Goal: Task Accomplishment & Management: Manage account settings

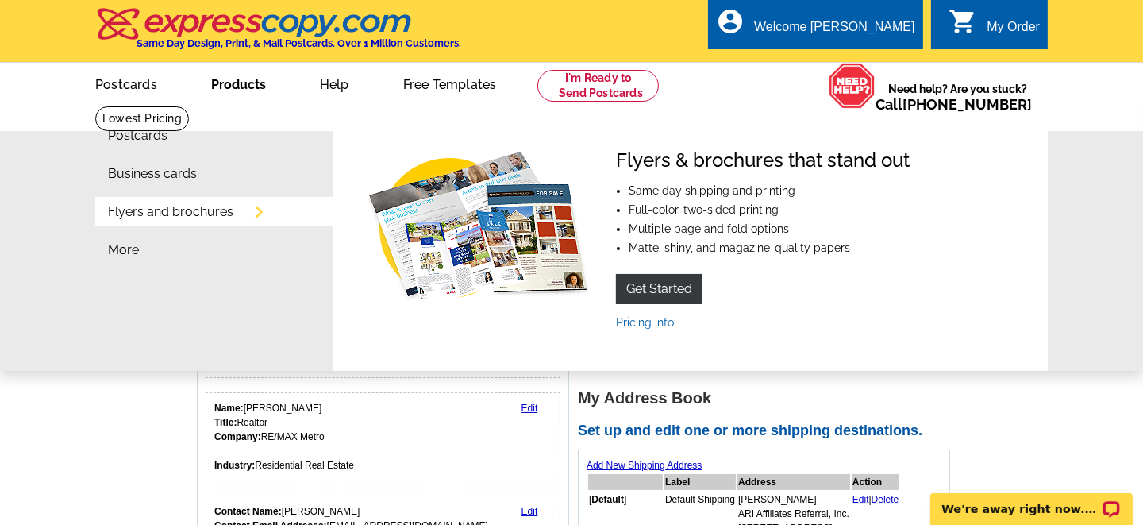
click at [228, 86] on link "Products" at bounding box center [239, 82] width 106 height 37
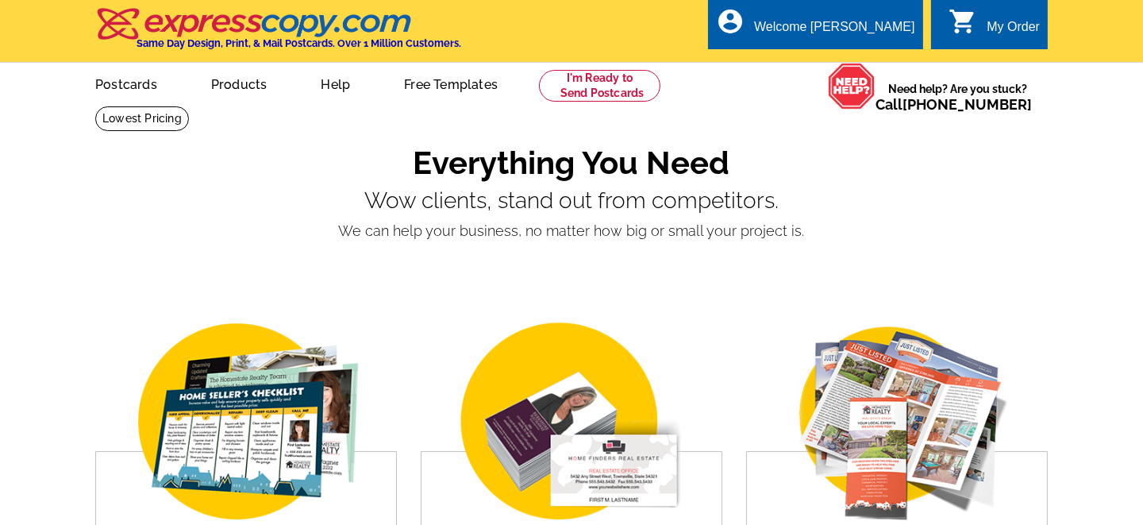
click at [419, 83] on link "Free Templates" at bounding box center [451, 82] width 144 height 37
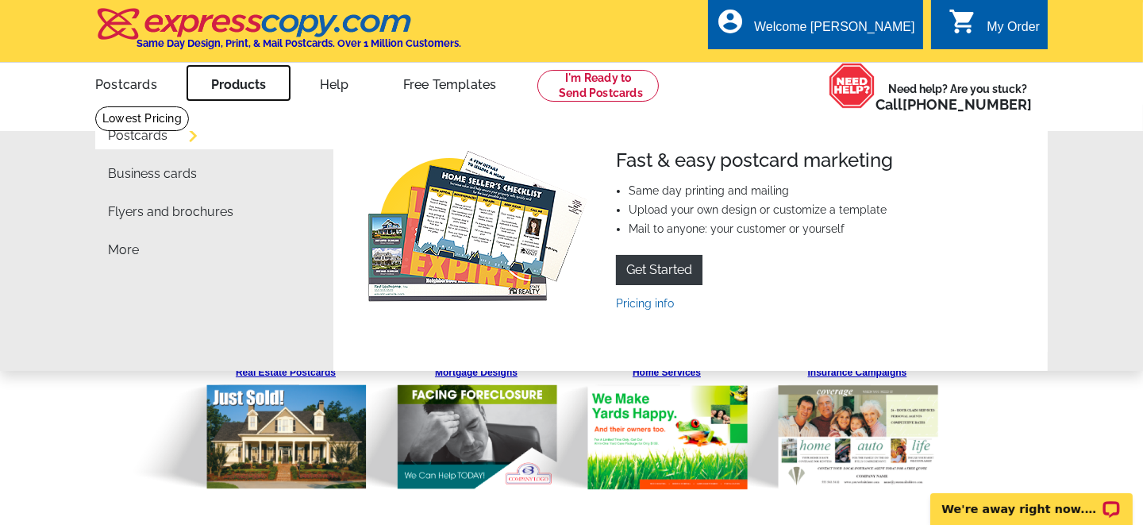
click at [236, 85] on link "Products" at bounding box center [239, 82] width 106 height 37
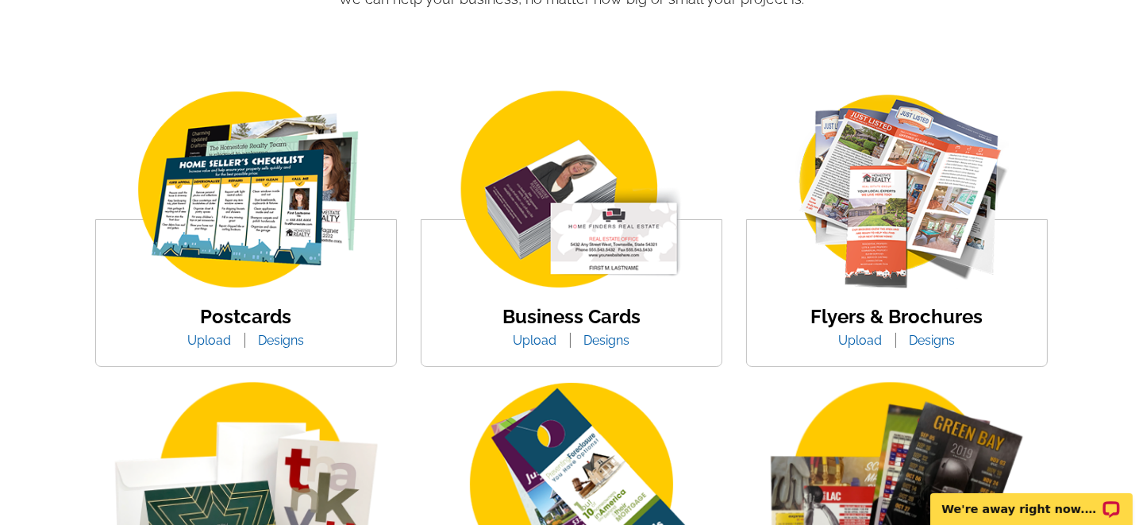
scroll to position [238, 0]
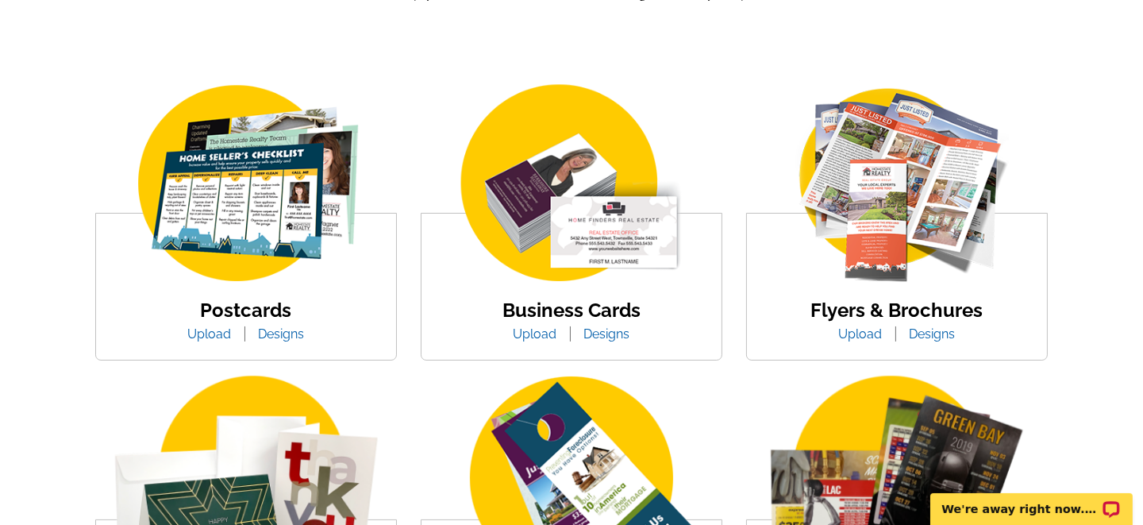
click at [545, 266] on img at bounding box center [572, 184] width 270 height 209
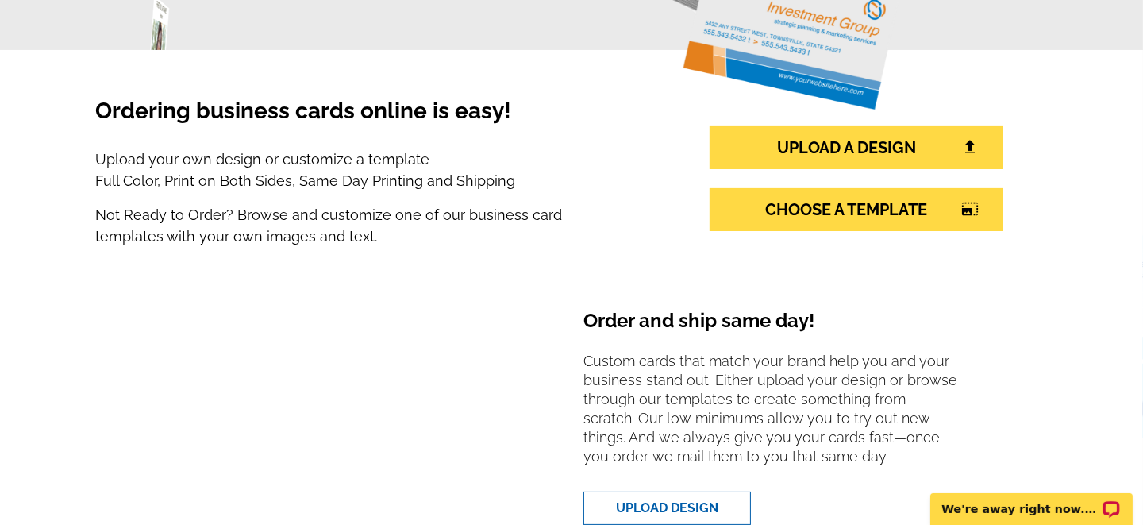
scroll to position [238, 0]
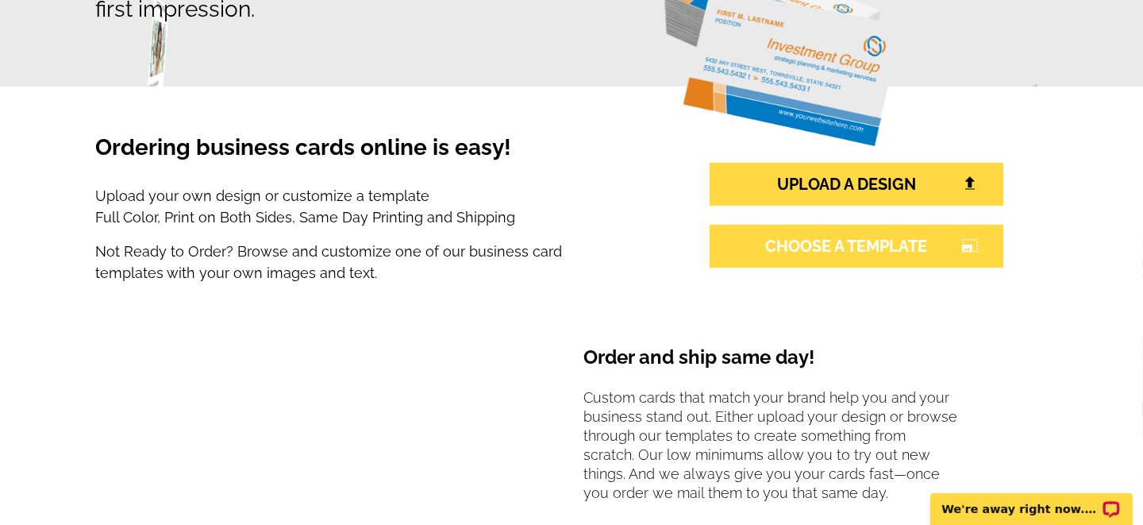
click at [822, 243] on link "CHOOSE A TEMPLATE photo_size_select_large" at bounding box center [857, 246] width 294 height 43
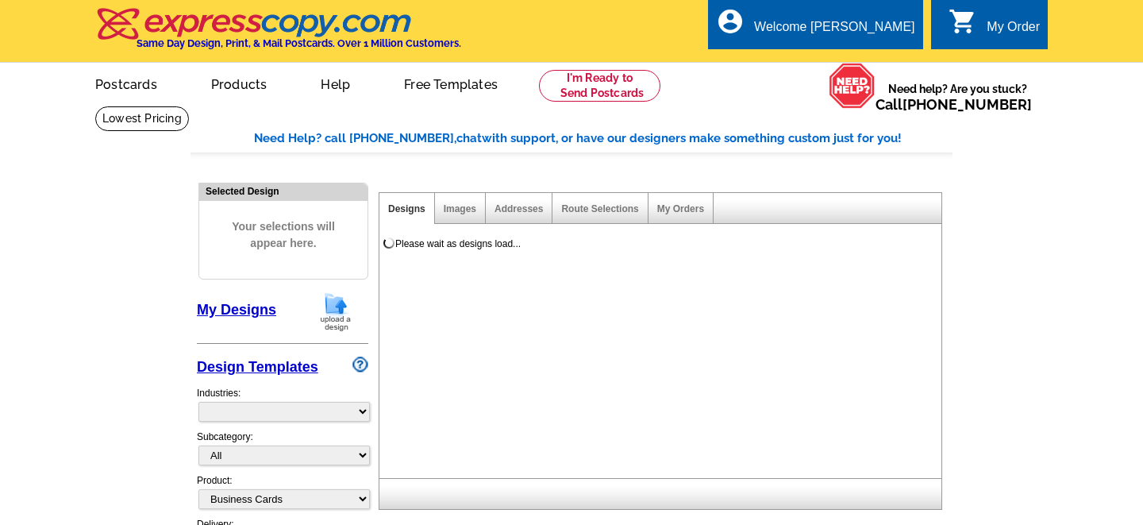
select select "3"
select select "5"
select select "973"
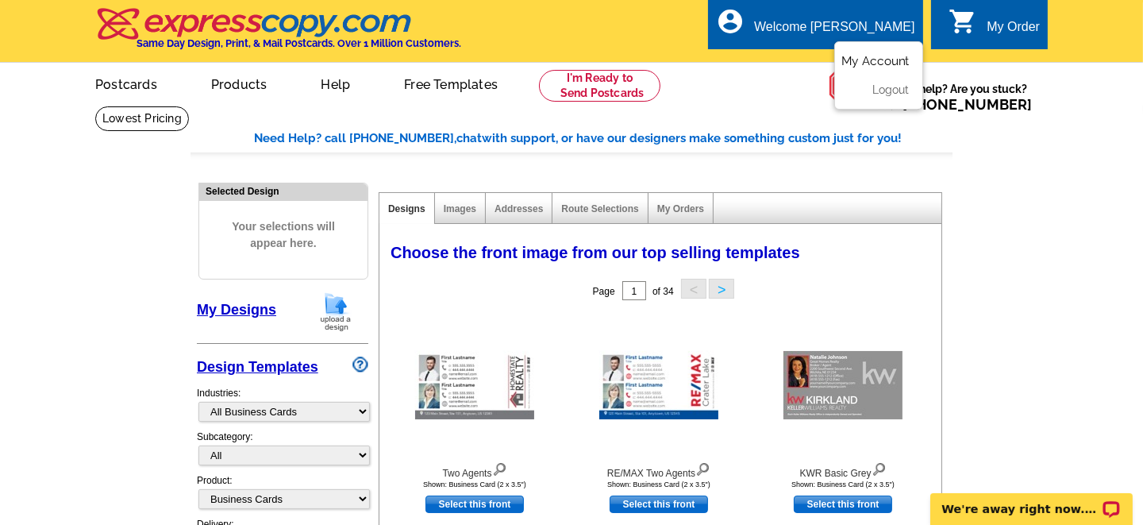
click at [876, 60] on link "My Account" at bounding box center [875, 61] width 68 height 14
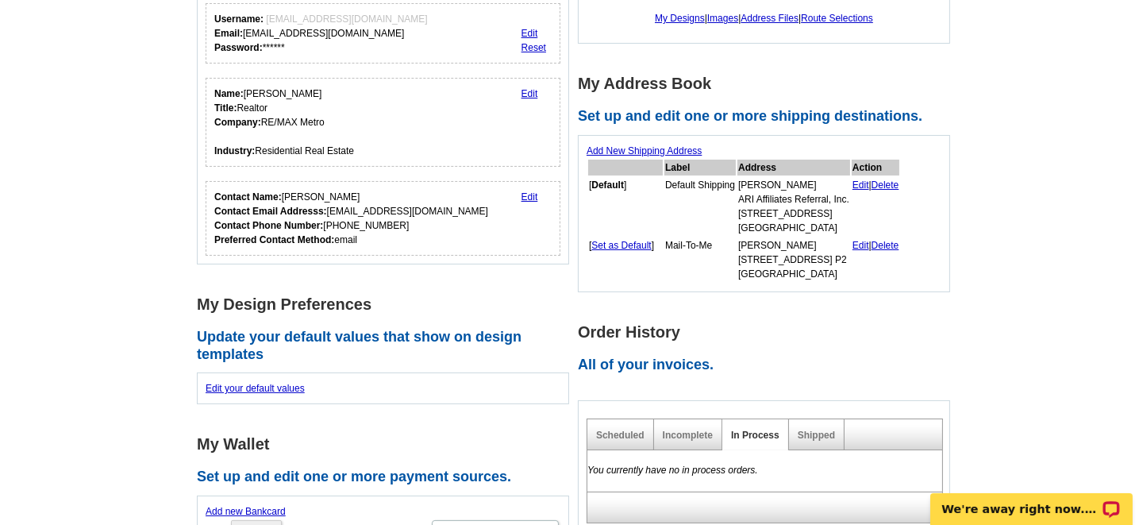
scroll to position [238, 0]
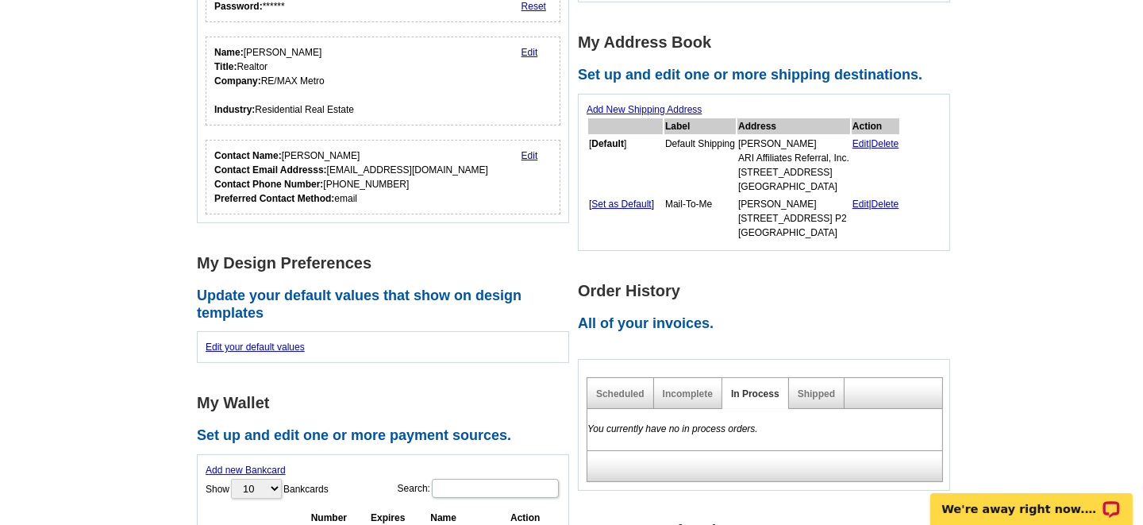
click at [869, 140] on link "Edit" at bounding box center [860, 143] width 17 height 11
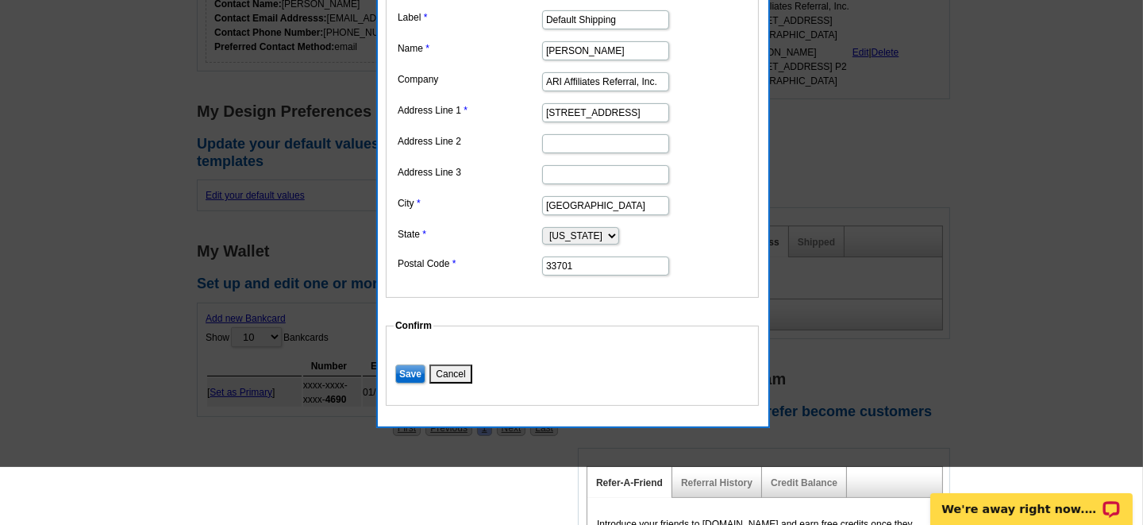
scroll to position [396, 0]
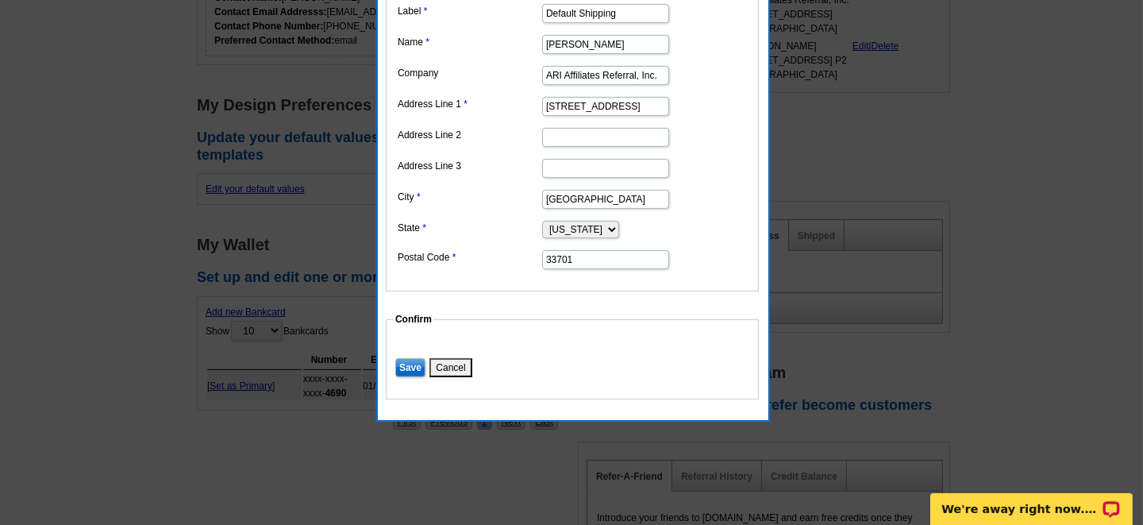
click at [417, 358] on input "Save" at bounding box center [410, 367] width 30 height 19
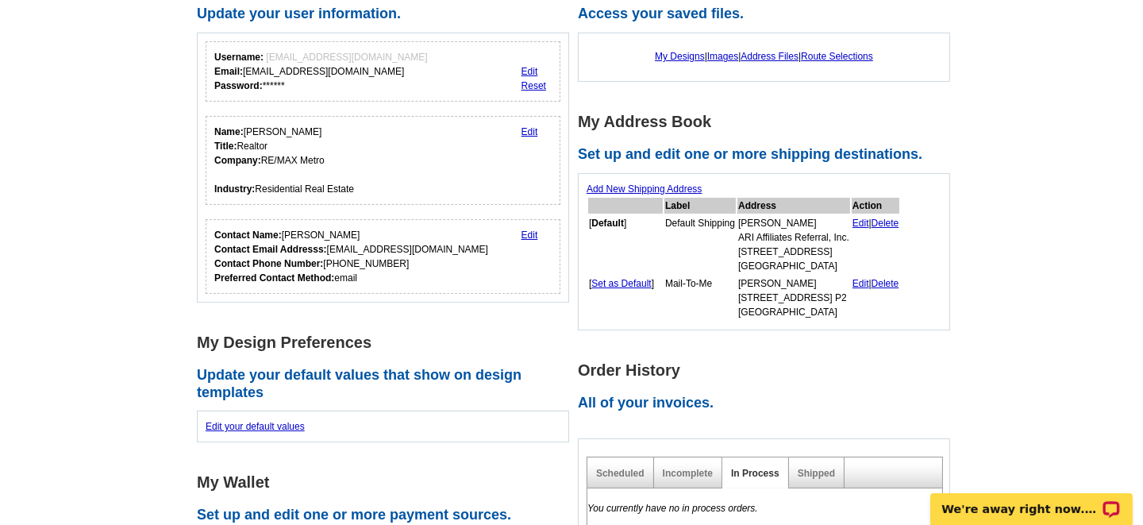
scroll to position [158, 0]
click at [869, 279] on link "Edit" at bounding box center [860, 284] width 17 height 11
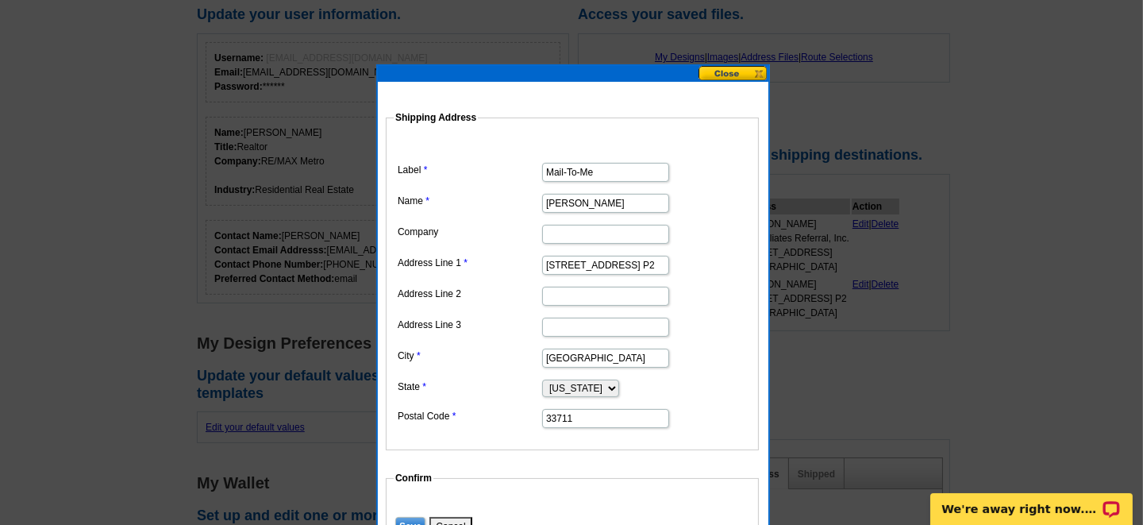
click at [617, 264] on input "7500 Sunshine Skyway Ln S Apt P2" at bounding box center [605, 265] width 127 height 19
type input "2"
type input "3433 Hillmoor Drive"
click at [633, 357] on input "St. Petersburg" at bounding box center [605, 357] width 127 height 19
type input "S"
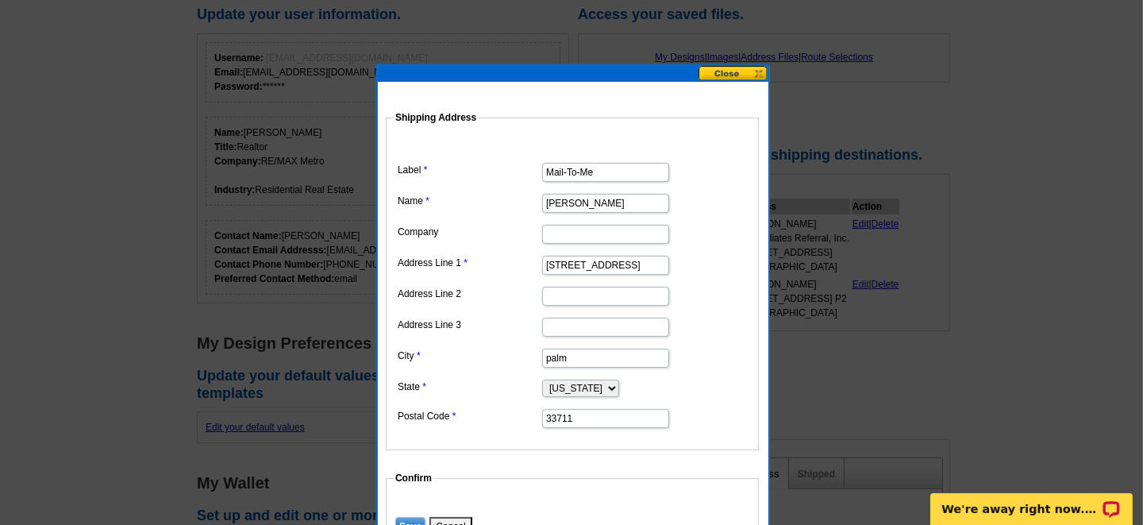
type input "Palm Harbor"
click at [632, 417] on input "33711" at bounding box center [605, 418] width 127 height 19
type input "3"
type input "34685-1104"
click at [414, 517] on input "Save" at bounding box center [410, 526] width 30 height 19
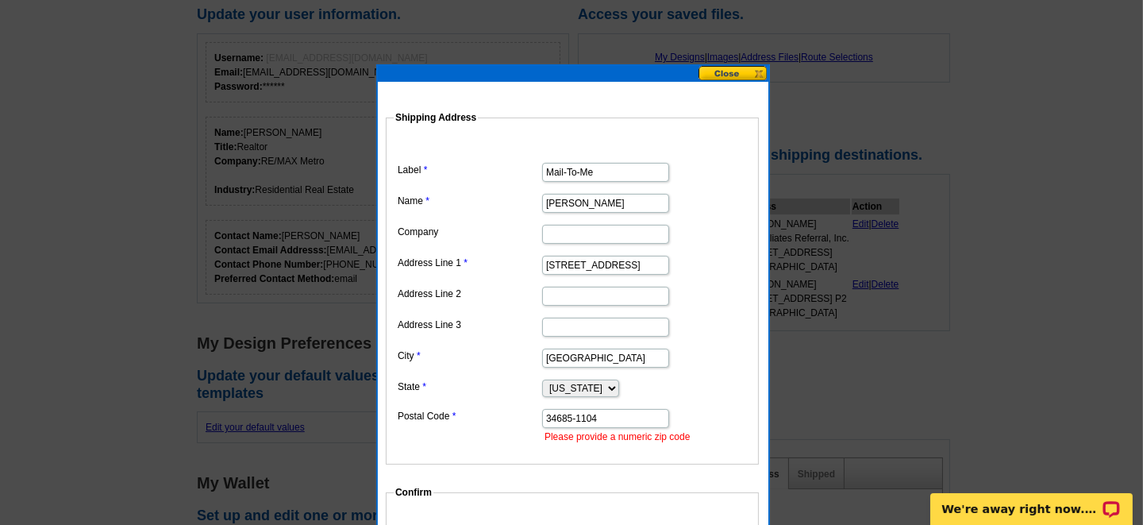
click at [729, 75] on button at bounding box center [733, 73] width 70 height 15
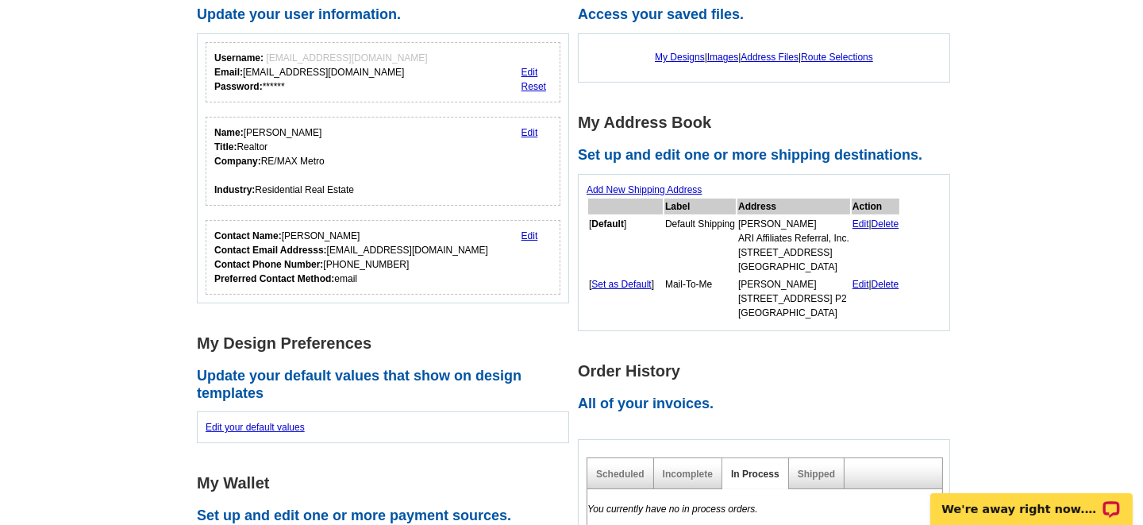
click at [629, 282] on link "Set as Default" at bounding box center [621, 284] width 60 height 11
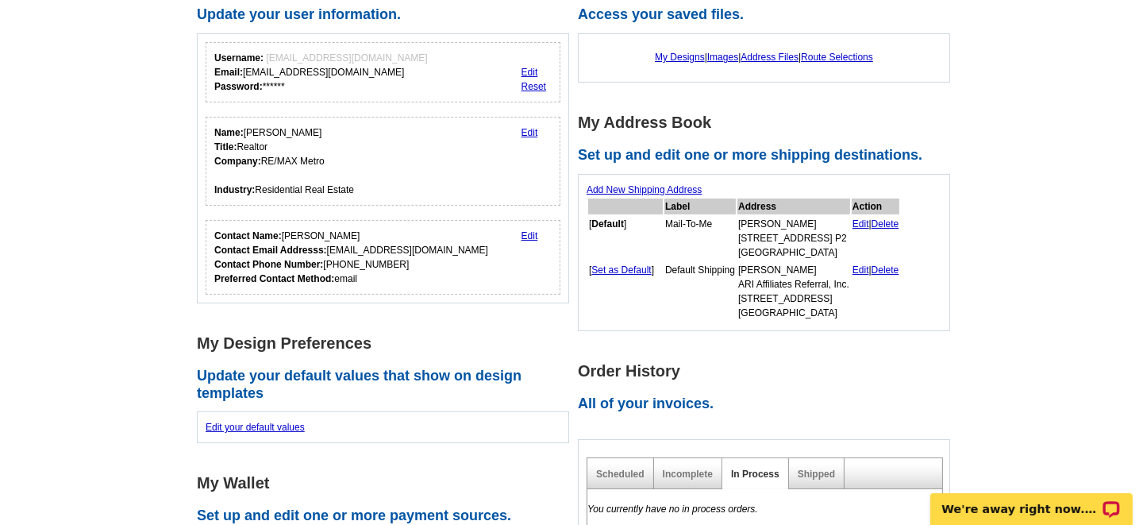
click at [869, 220] on link "Edit" at bounding box center [860, 223] width 17 height 11
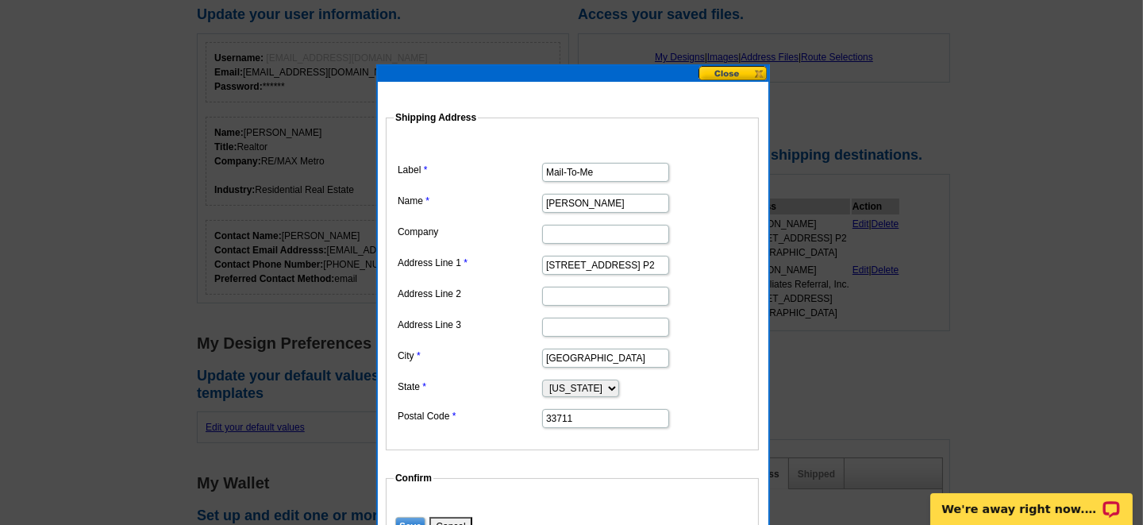
click at [621, 265] on input "7500 Sunshine Skyway Ln S Apt P2" at bounding box center [605, 265] width 127 height 19
type input "2"
type input "3433 Hillmoor Drive"
click at [564, 348] on input "St. Petersburg" at bounding box center [605, 357] width 127 height 19
type input "g"
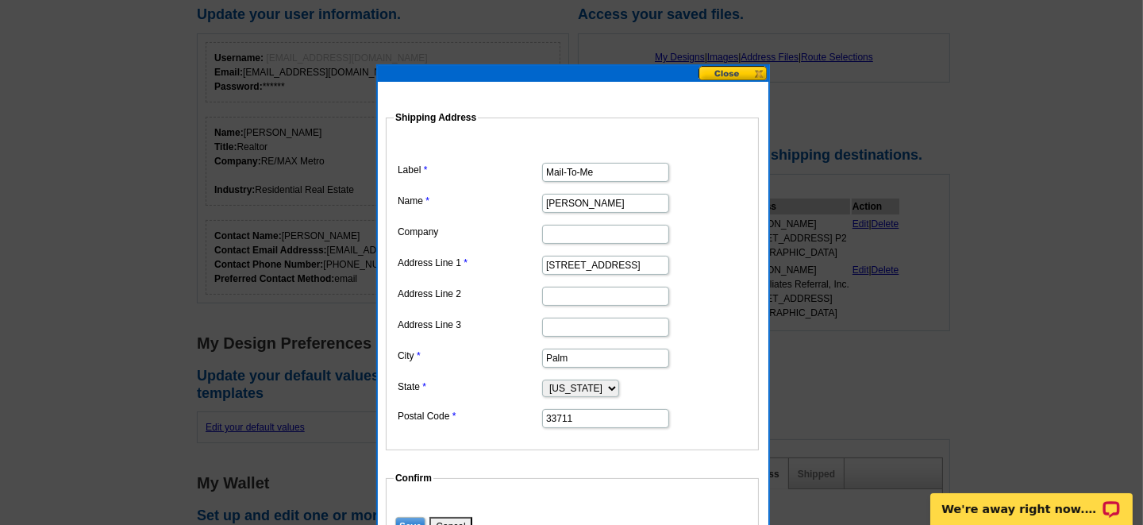
type input "Palm Harbor"
click at [643, 410] on input "33711" at bounding box center [605, 418] width 127 height 19
type input "3"
type input "34685-1104"
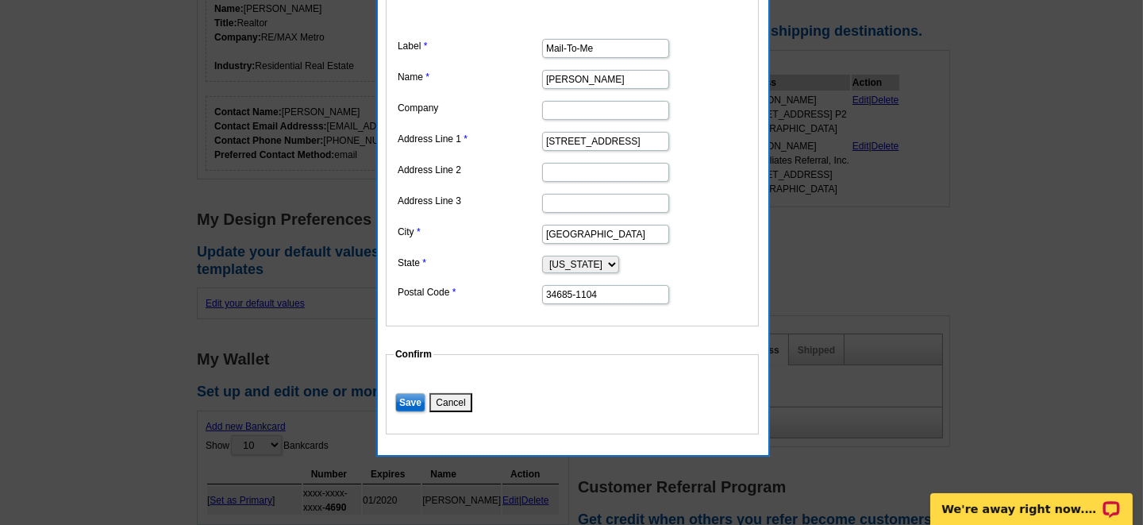
scroll to position [396, 0]
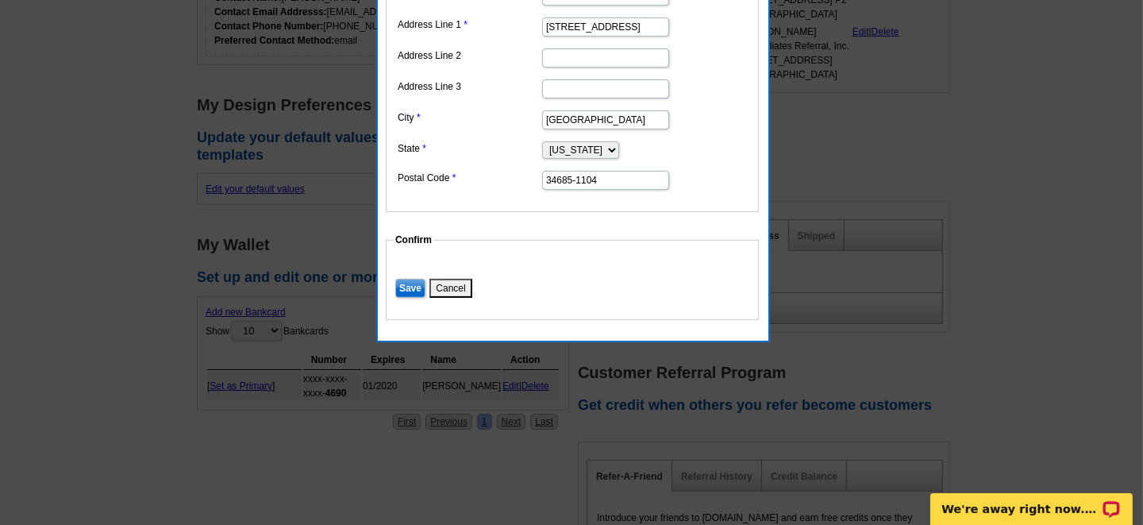
click at [408, 281] on input "Save" at bounding box center [410, 288] width 30 height 19
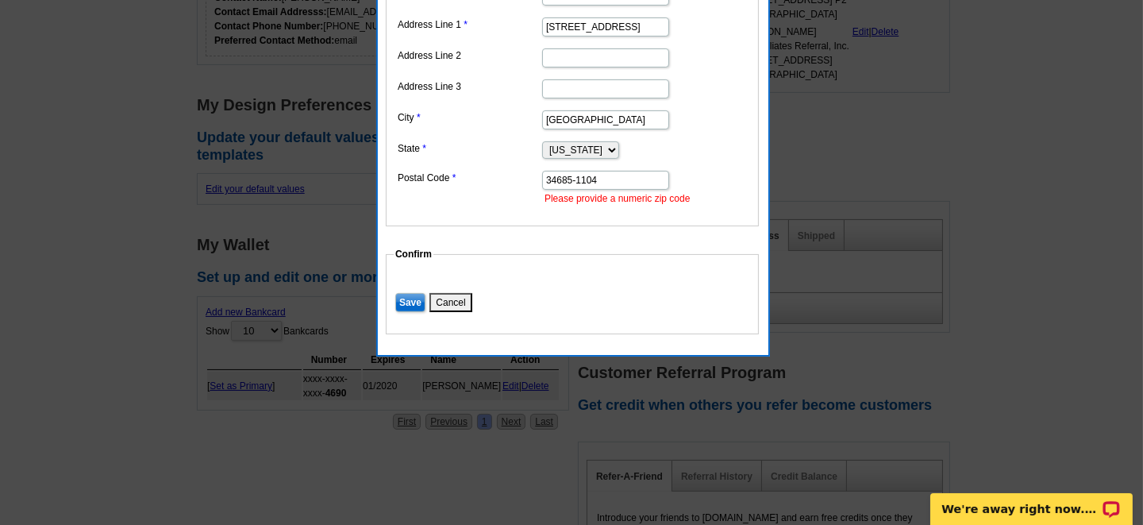
click at [606, 174] on input "34685-1104" at bounding box center [605, 180] width 127 height 19
type input "346851104"
click at [724, 138] on dd "Alabama Alaska Arizona Arkansas California Colorado Connecticut District of Col…" at bounding box center [572, 148] width 357 height 23
click at [408, 293] on input "Save" at bounding box center [410, 302] width 30 height 19
click at [610, 179] on input "346851104" at bounding box center [605, 180] width 127 height 19
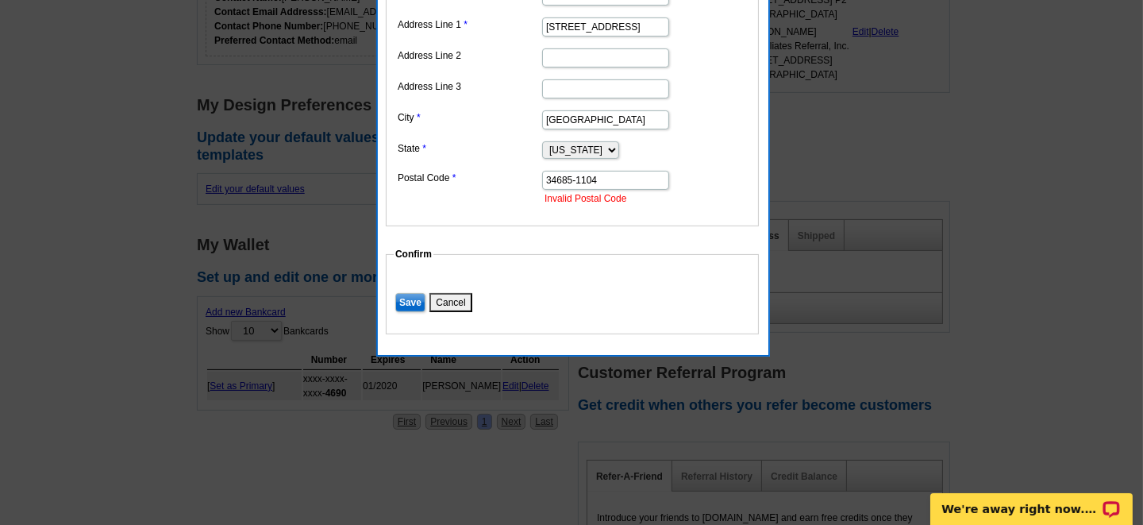
click at [602, 174] on input "34685-1104" at bounding box center [605, 180] width 127 height 19
type input "34685"
click at [395, 293] on input "Save" at bounding box center [410, 302] width 30 height 19
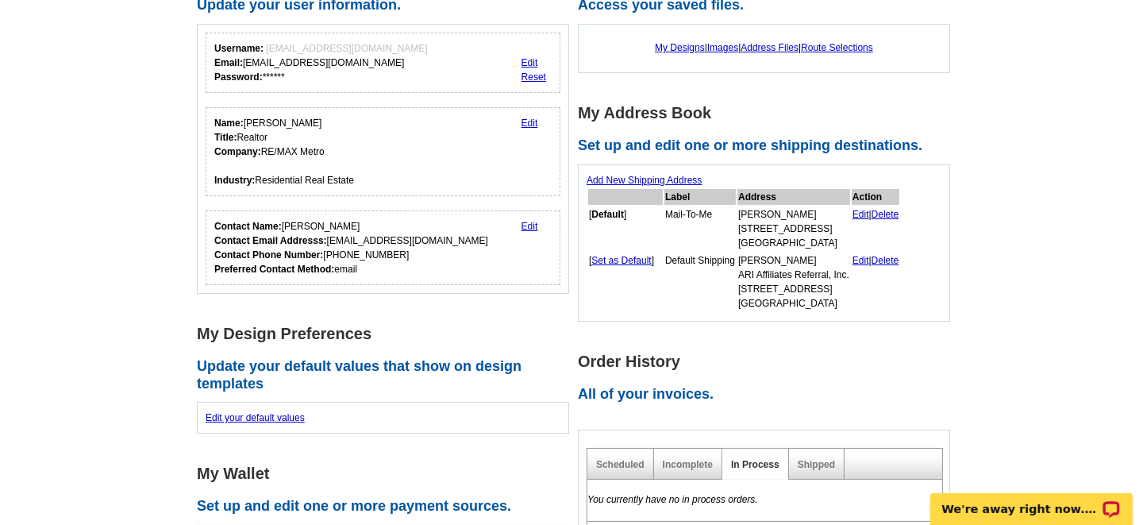
scroll to position [158, 0]
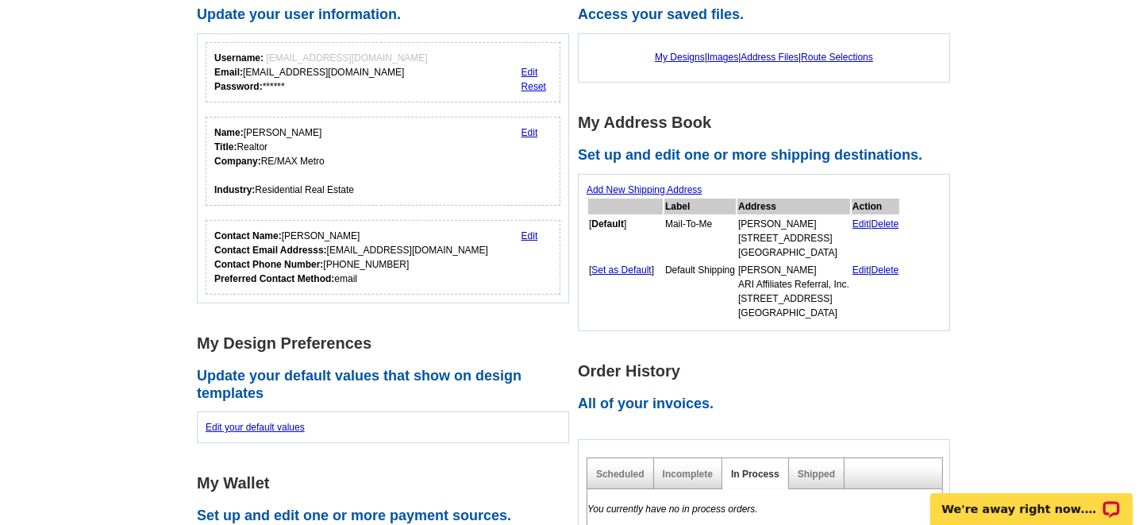
click at [525, 231] on link "Edit" at bounding box center [529, 235] width 17 height 11
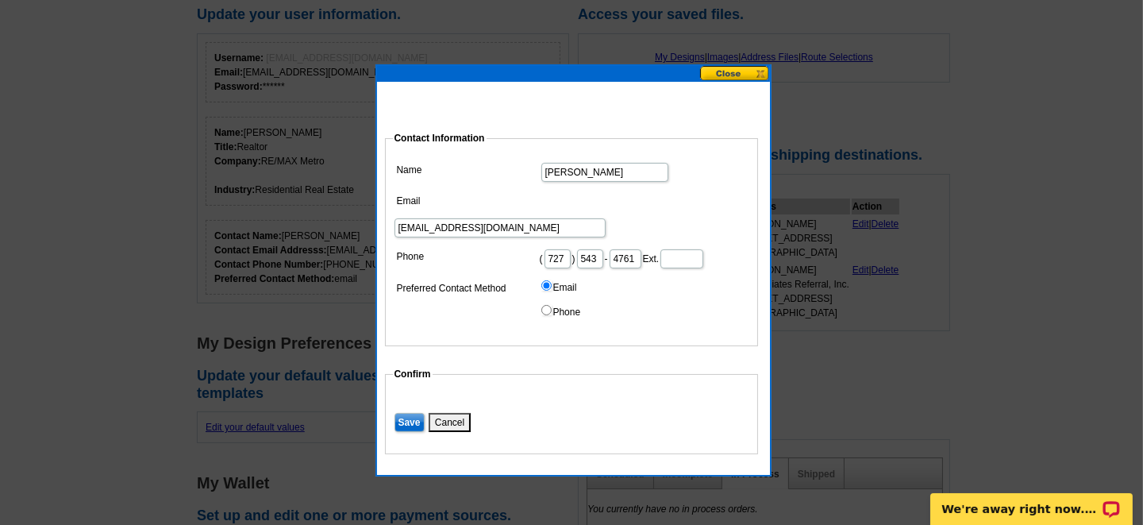
click at [603, 249] on input "543" at bounding box center [590, 258] width 26 height 19
type input "5"
type input "710"
click at [641, 249] on input "4761" at bounding box center [626, 258] width 32 height 19
type input "4"
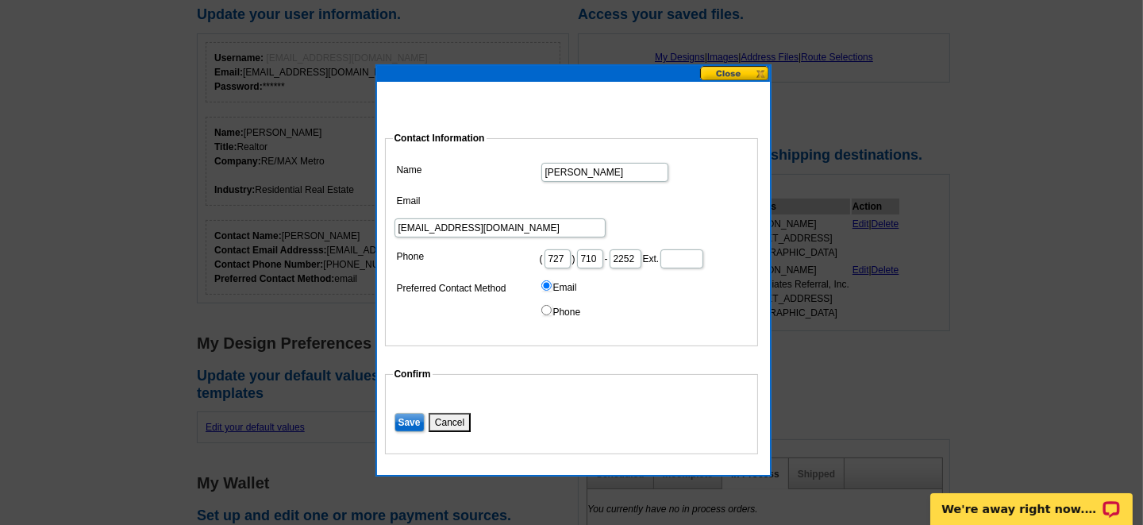
type input "2252"
click at [407, 416] on input "Save" at bounding box center [409, 422] width 30 height 19
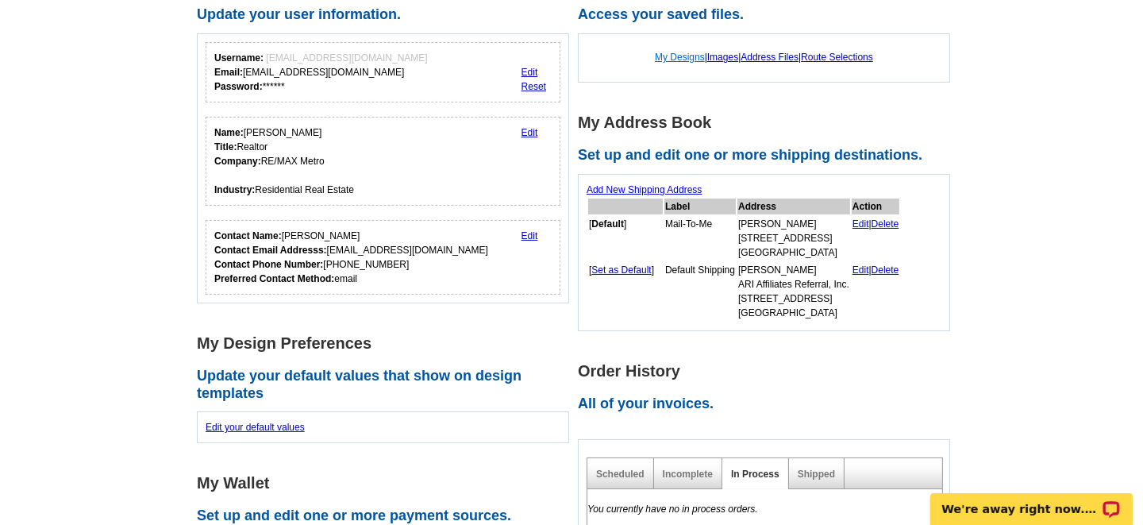
click at [672, 57] on link "My Designs" at bounding box center [680, 57] width 50 height 11
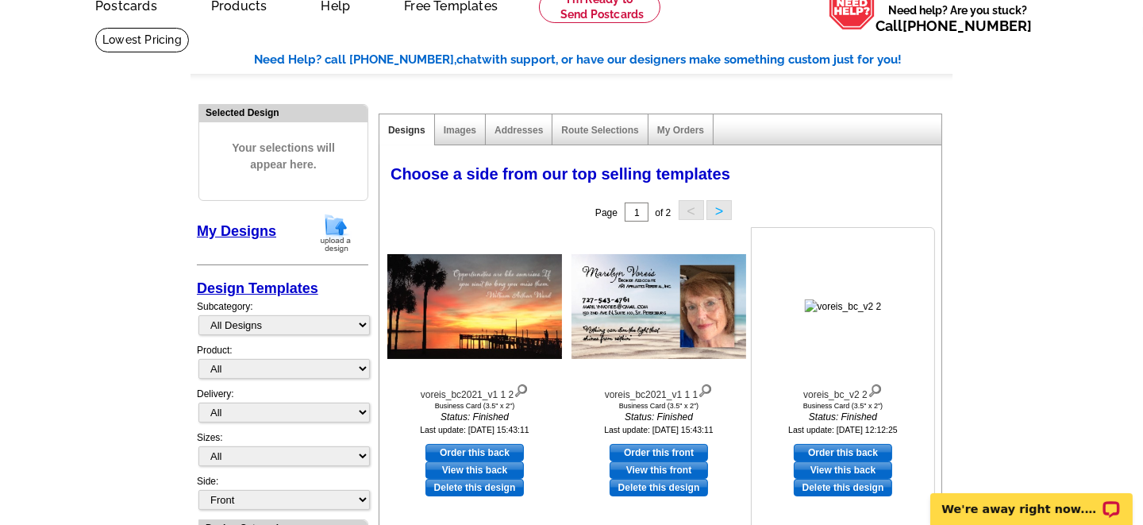
scroll to position [158, 0]
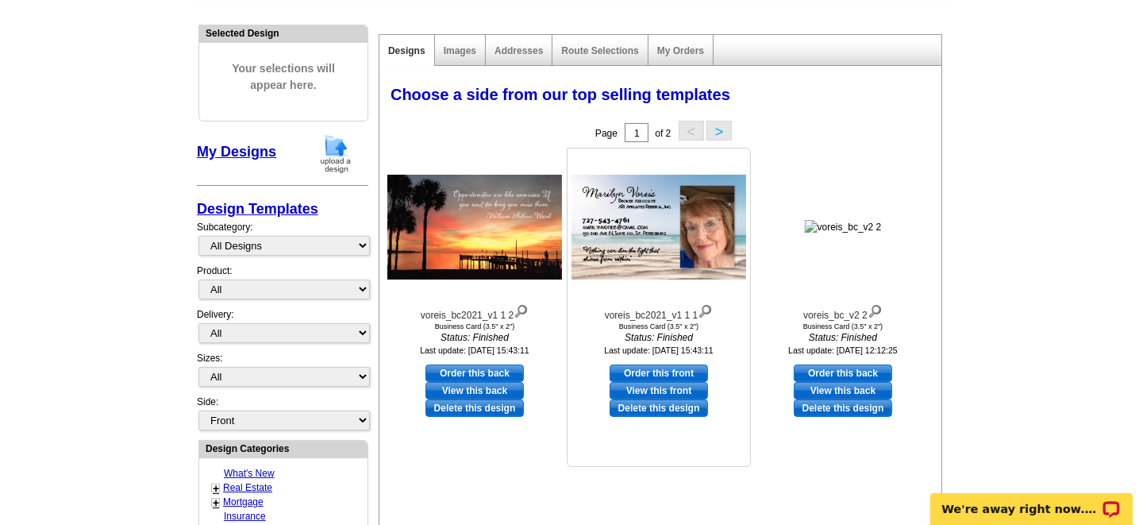
click at [651, 387] on link "View this front" at bounding box center [659, 390] width 98 height 17
click at [667, 371] on link "Order this front" at bounding box center [659, 372] width 98 height 17
select select "5"
select select "back"
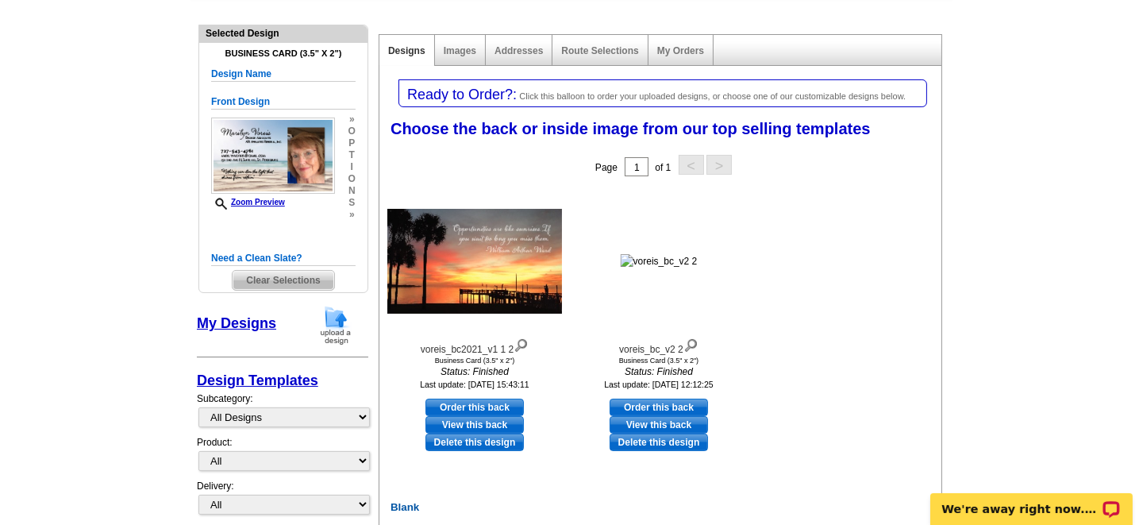
click at [295, 276] on span "Clear Selections" at bounding box center [283, 280] width 101 height 19
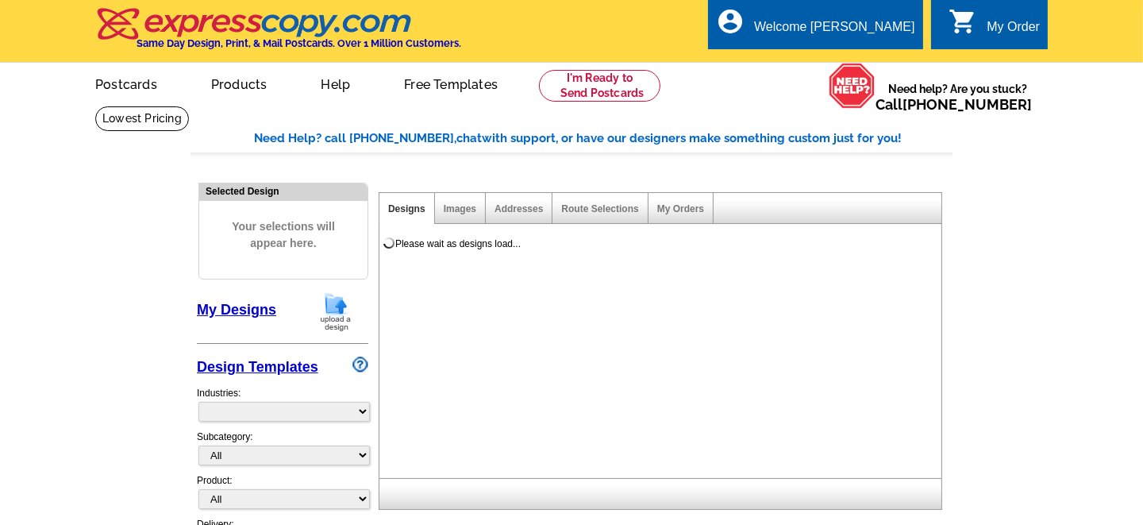
select select "785"
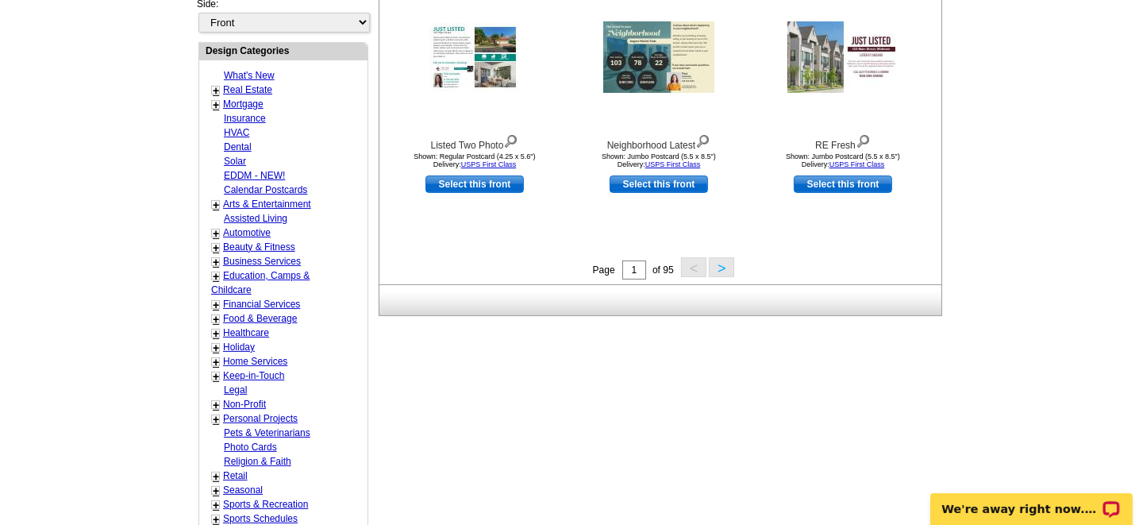
scroll to position [634, 0]
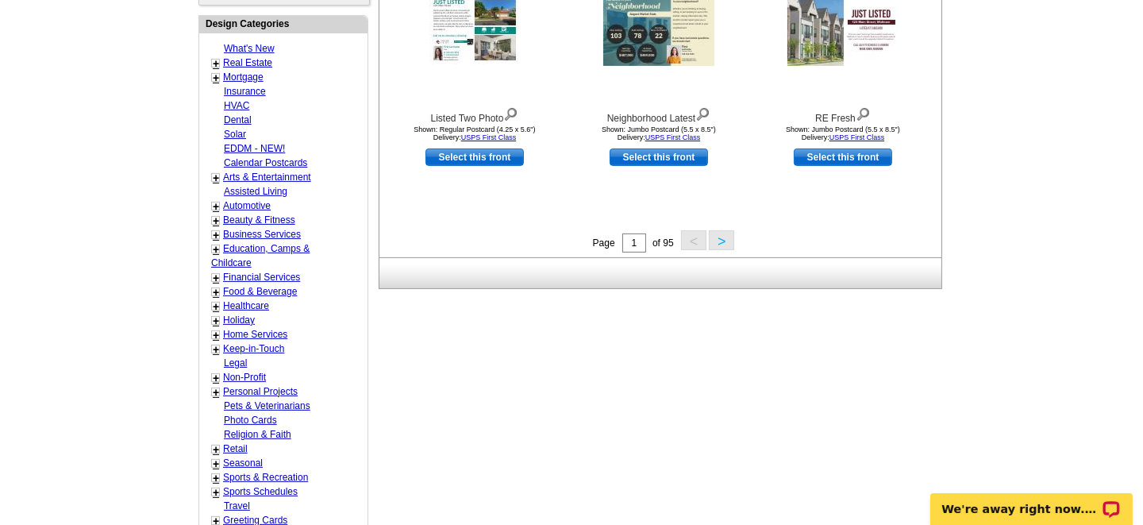
click at [717, 240] on button ">" at bounding box center [721, 240] width 25 height 20
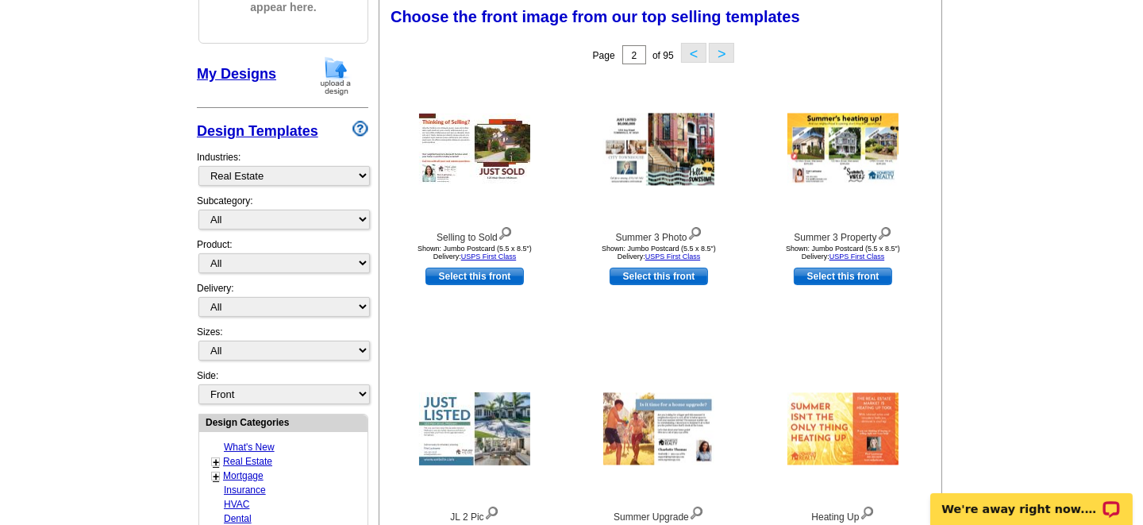
scroll to position [233, 0]
